Goal: Task Accomplishment & Management: Manage account settings

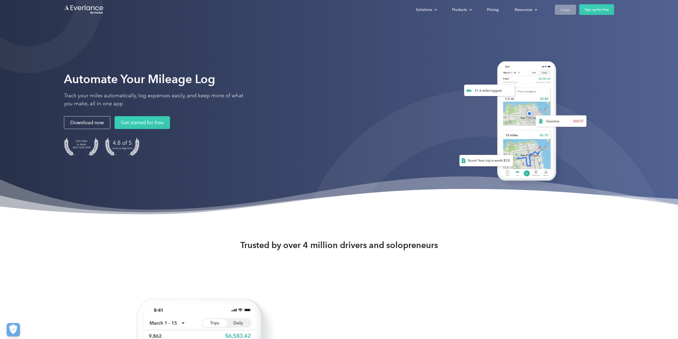
click at [571, 11] on link "Login" at bounding box center [565, 10] width 21 height 10
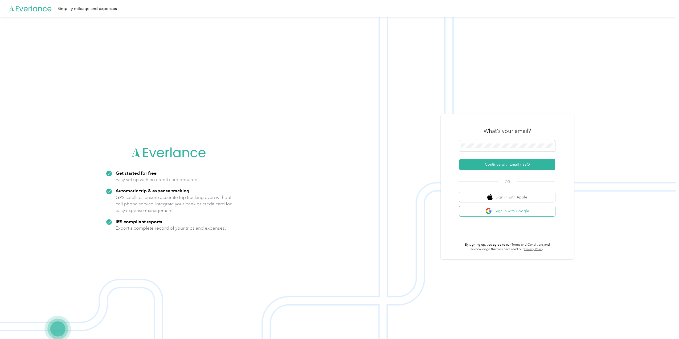
click at [520, 208] on button "Sign in with Google" at bounding box center [508, 211] width 96 height 10
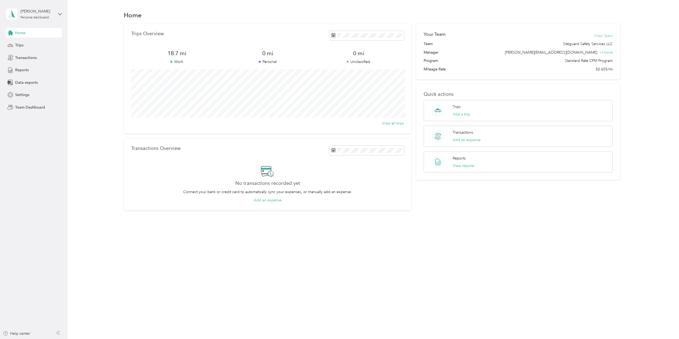
click at [612, 34] on button "View Team" at bounding box center [604, 36] width 18 height 6
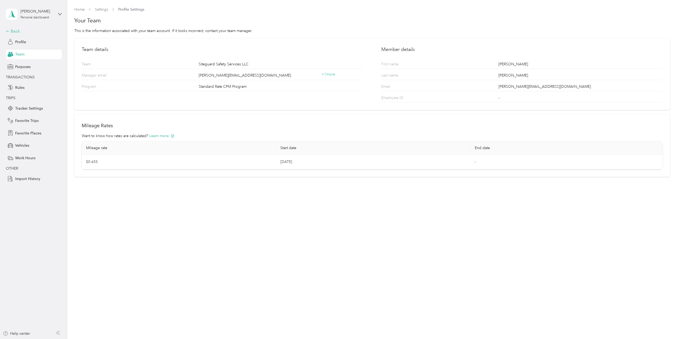
click at [12, 30] on div "Back" at bounding box center [32, 31] width 53 height 6
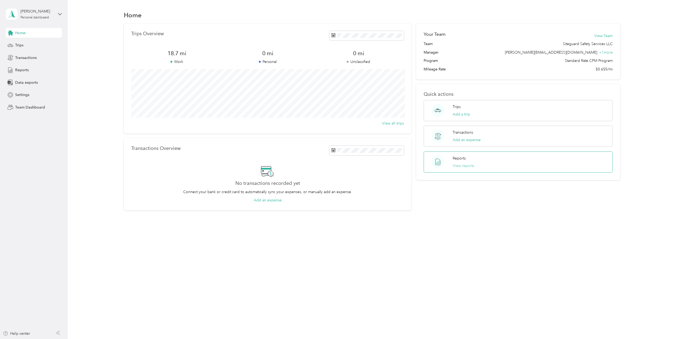
click at [463, 166] on button "View reports" at bounding box center [464, 166] width 22 height 6
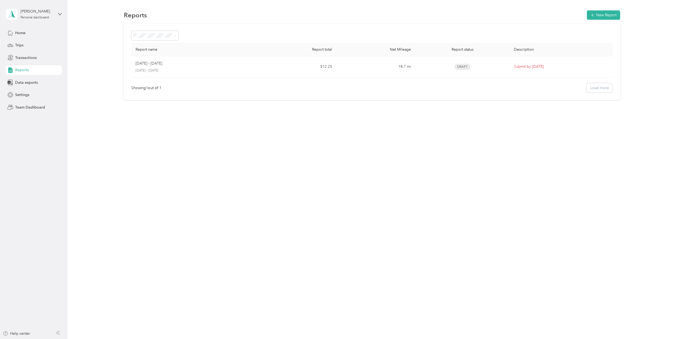
click at [153, 67] on ol "All Reports Draft Needs approval Needs payment Approved Rejected Paid" at bounding box center [155, 73] width 47 height 65
click at [506, 25] on div "Report name Report total Net Mileage Report status Description Aug 1 - 31, 2025…" at bounding box center [372, 61] width 497 height 76
click at [611, 86] on div "Showing 1 out of 1 Load more" at bounding box center [372, 87] width 482 height 9
click at [603, 89] on div "Showing 1 out of 1 Load more" at bounding box center [372, 87] width 482 height 9
click at [175, 34] on span at bounding box center [175, 35] width 2 height 5
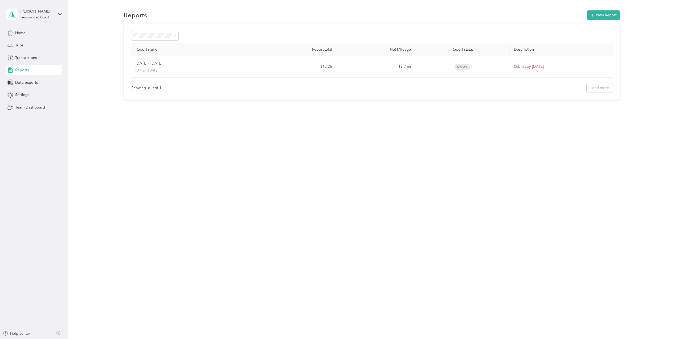
click at [90, 48] on div "Report name Report total Net Mileage Report status Description Aug 1 - 31, 2025…" at bounding box center [372, 61] width 596 height 76
click at [25, 106] on span "Team Dashboard" at bounding box center [30, 107] width 30 height 6
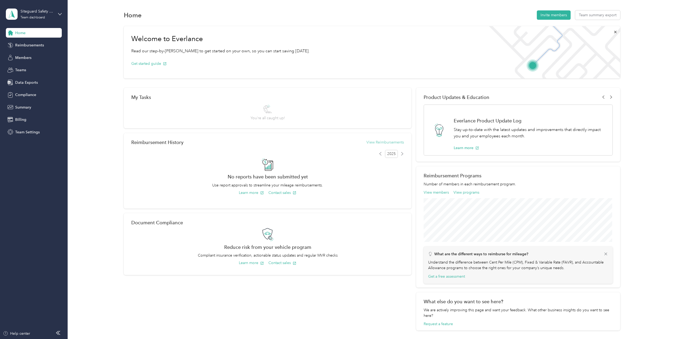
click at [393, 141] on button "View Reimbursements" at bounding box center [386, 142] width 38 height 6
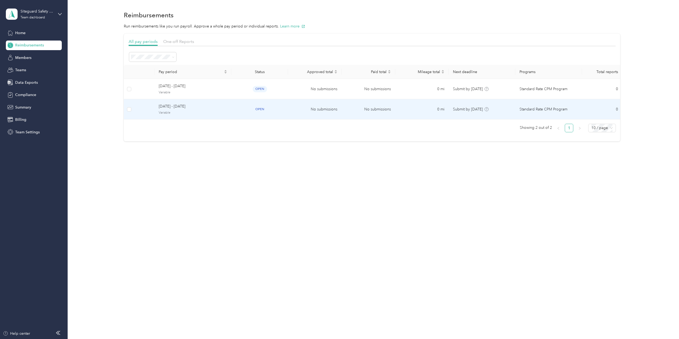
click at [163, 109] on span "August 1 - 31, 2025" at bounding box center [193, 106] width 68 height 6
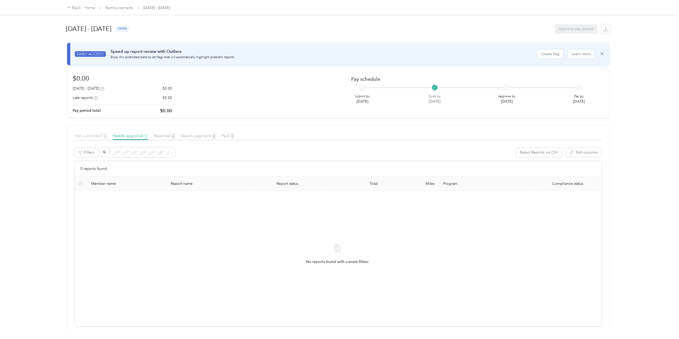
click at [89, 137] on span "Not submitted 6" at bounding box center [91, 135] width 33 height 5
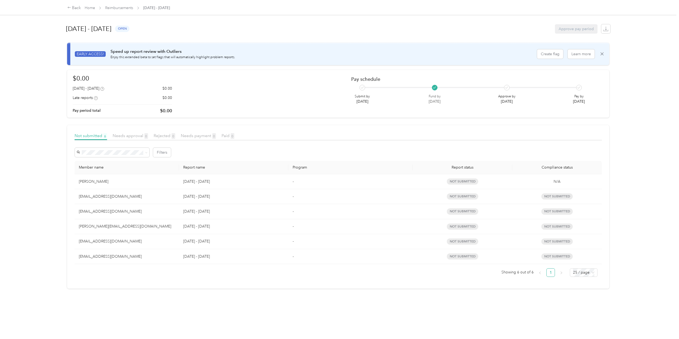
click at [550, 196] on span "Not submitted" at bounding box center [557, 196] width 31 height 6
click at [111, 211] on div "devin@siteguardsafety.com" at bounding box center [127, 211] width 96 height 6
click at [602, 53] on icon at bounding box center [602, 53] width 5 height 5
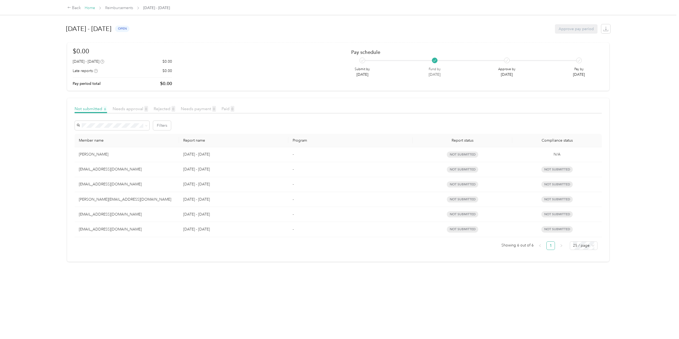
click at [92, 8] on link "Home" at bounding box center [90, 8] width 10 height 5
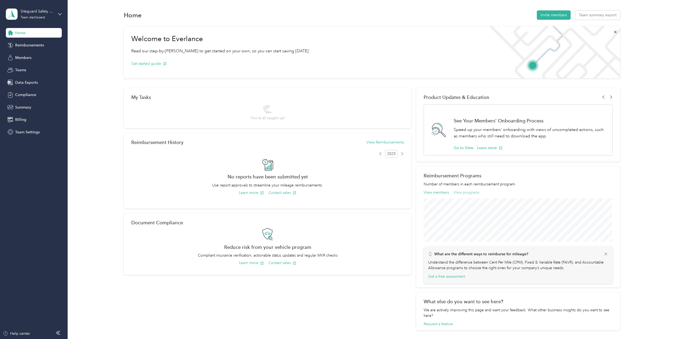
click at [471, 194] on button "View programs" at bounding box center [467, 192] width 26 height 6
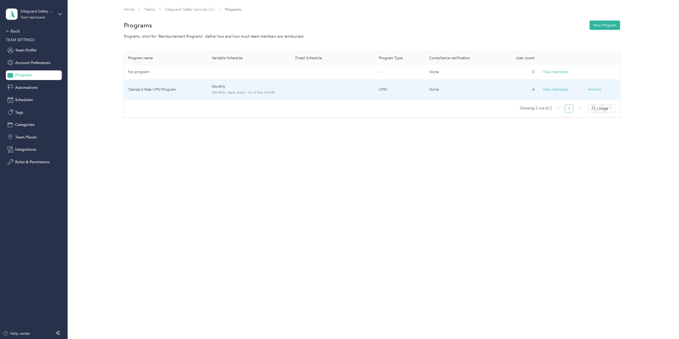
click at [262, 90] on span "Monthly, starts every 1st of the month" at bounding box center [249, 93] width 75 height 6
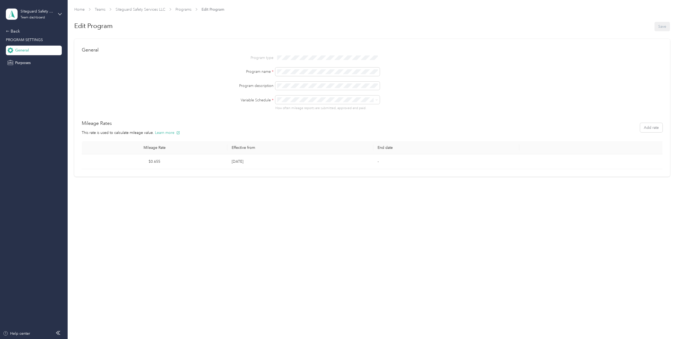
click at [158, 160] on td "$0.655" at bounding box center [155, 161] width 146 height 15
click at [183, 7] on span "Programs" at bounding box center [184, 10] width 16 height 6
click at [185, 8] on link "Programs" at bounding box center [184, 9] width 16 height 5
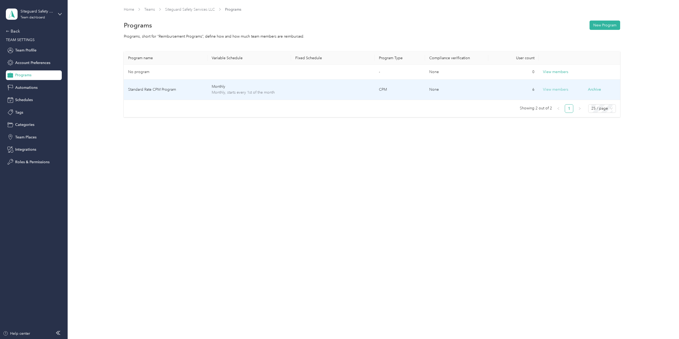
click at [562, 92] on button "View members" at bounding box center [555, 90] width 25 height 6
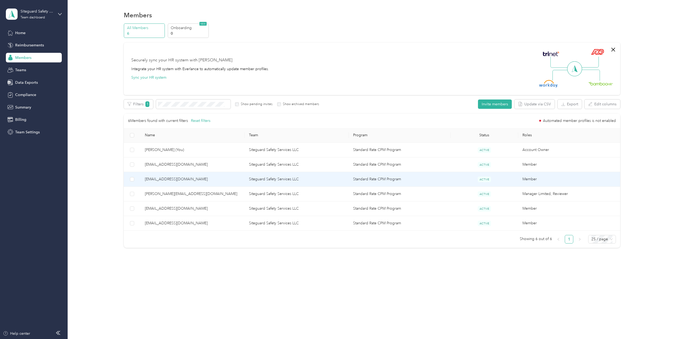
click at [181, 179] on span "devin@siteguardsafety.com" at bounding box center [193, 179] width 96 height 6
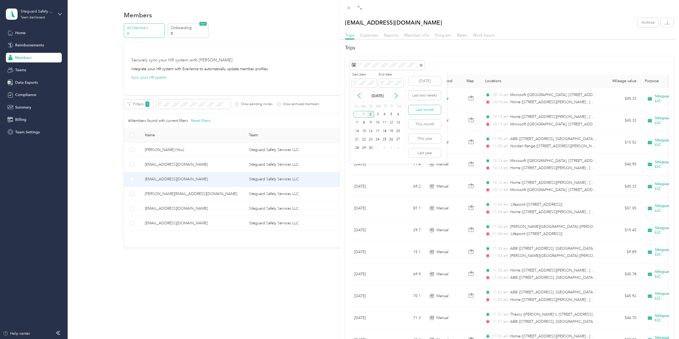
click at [427, 110] on button "Last month" at bounding box center [425, 109] width 33 height 9
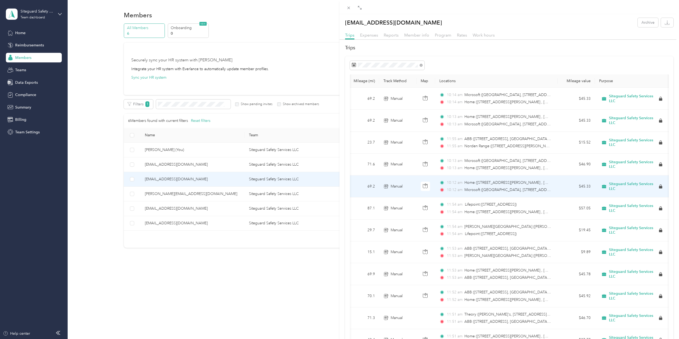
scroll to position [0, 50]
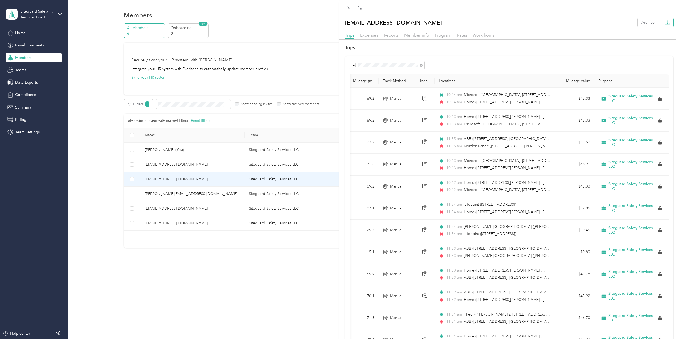
click at [665, 23] on icon "button" at bounding box center [667, 22] width 5 height 5
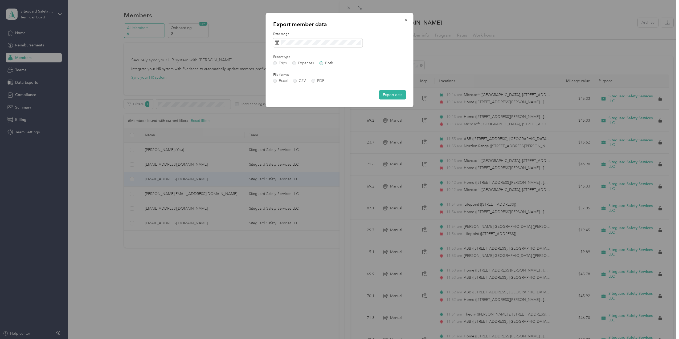
click at [329, 63] on label "Both" at bounding box center [327, 63] width 14 height 4
click at [345, 48] on div "Date range Export type Trips Expenses Both File format Excel CSV PDF Export data" at bounding box center [339, 66] width 133 height 68
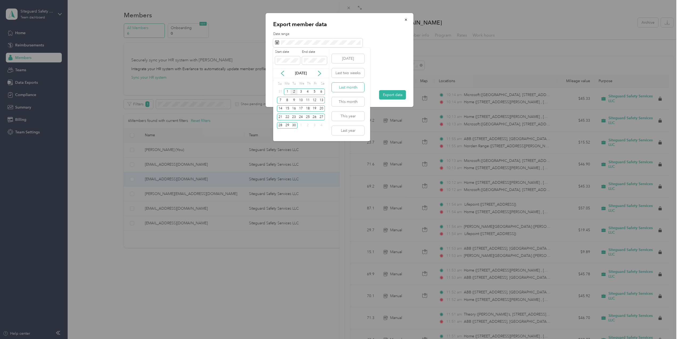
click at [344, 85] on button "Last month" at bounding box center [348, 87] width 33 height 9
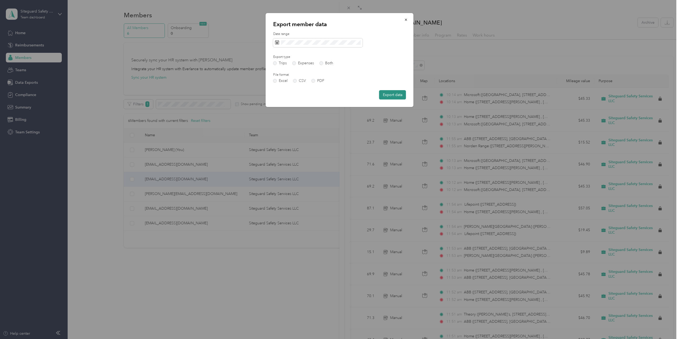
click at [395, 95] on button "Export data" at bounding box center [392, 94] width 27 height 9
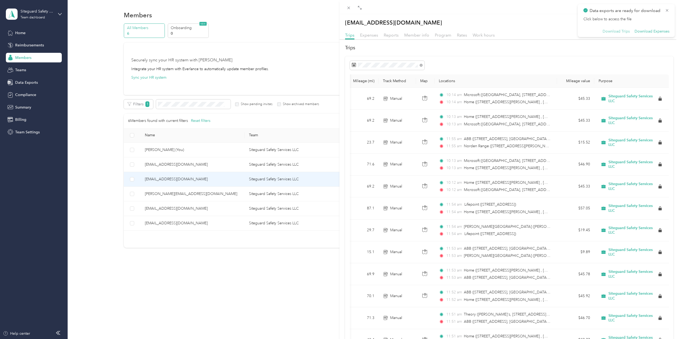
click at [611, 32] on button "Download Trips" at bounding box center [616, 31] width 27 height 5
click at [648, 33] on button "Download Expenses" at bounding box center [652, 31] width 35 height 5
click at [505, 10] on div at bounding box center [510, 7] width 340 height 14
click at [165, 160] on div "devin@siteguardsafety.com Archive Trips Expenses Reports Member info Program Ra…" at bounding box center [339, 169] width 679 height 339
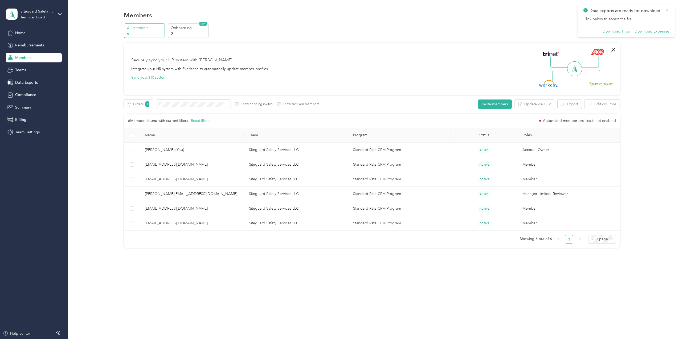
click at [165, 162] on div at bounding box center [339, 169] width 679 height 339
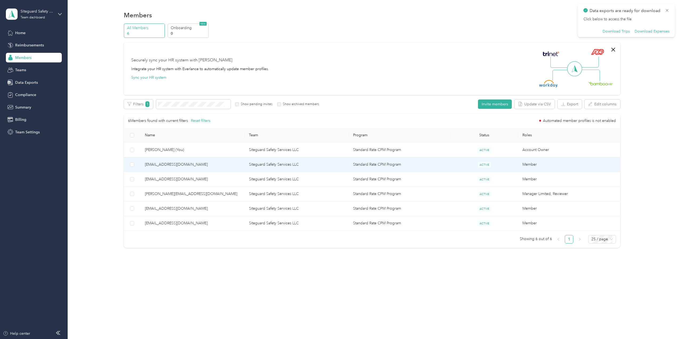
click at [464, 165] on td "ACTIVE" at bounding box center [485, 164] width 68 height 15
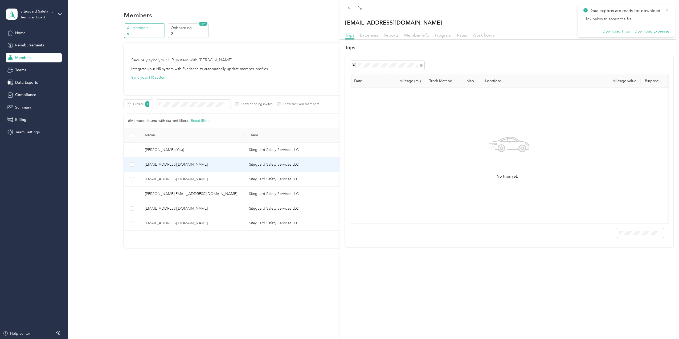
click at [370, 32] on div "Expenses" at bounding box center [369, 35] width 18 height 7
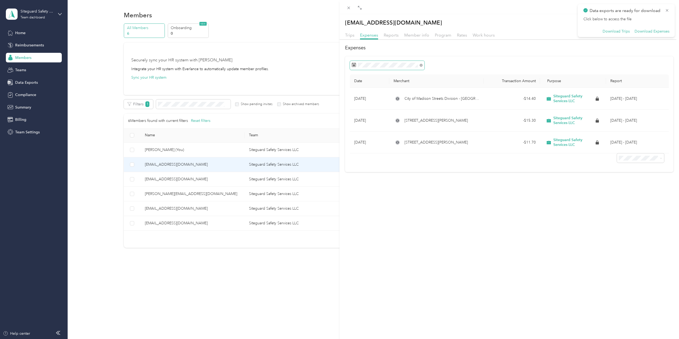
drag, startPoint x: 422, startPoint y: 66, endPoint x: 412, endPoint y: 69, distance: 11.0
click at [413, 70] on span at bounding box center [387, 65] width 75 height 9
click at [427, 106] on button "Last month" at bounding box center [425, 109] width 33 height 9
click at [666, 11] on icon at bounding box center [667, 10] width 4 height 5
click at [661, 22] on button "button" at bounding box center [667, 22] width 13 height 9
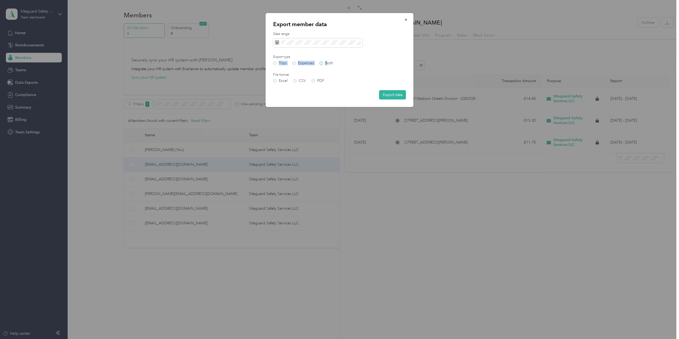
click at [325, 62] on div "Export type Trips Expenses Both" at bounding box center [303, 60] width 60 height 10
click at [325, 64] on label "Both" at bounding box center [327, 63] width 14 height 4
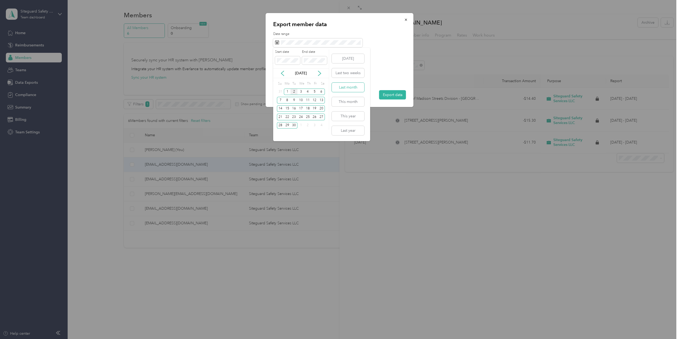
click at [338, 88] on button "Last month" at bounding box center [348, 87] width 33 height 9
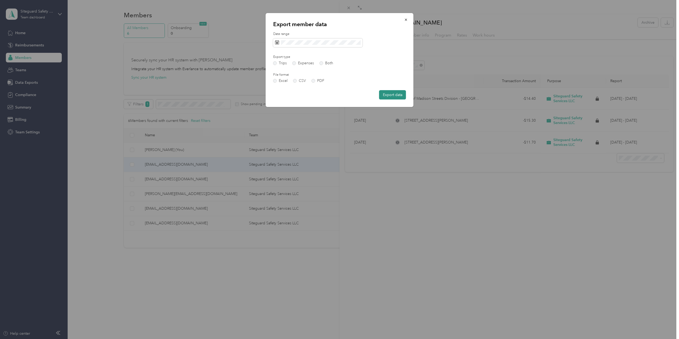
click at [395, 95] on button "Export data" at bounding box center [392, 94] width 27 height 9
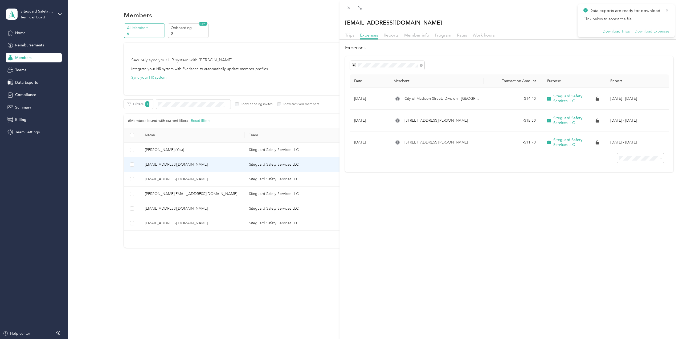
click at [654, 33] on button "Download Expenses" at bounding box center [652, 31] width 35 height 5
click at [617, 31] on button "Download Trips" at bounding box center [616, 31] width 27 height 5
